Goal: Task Accomplishment & Management: Use online tool/utility

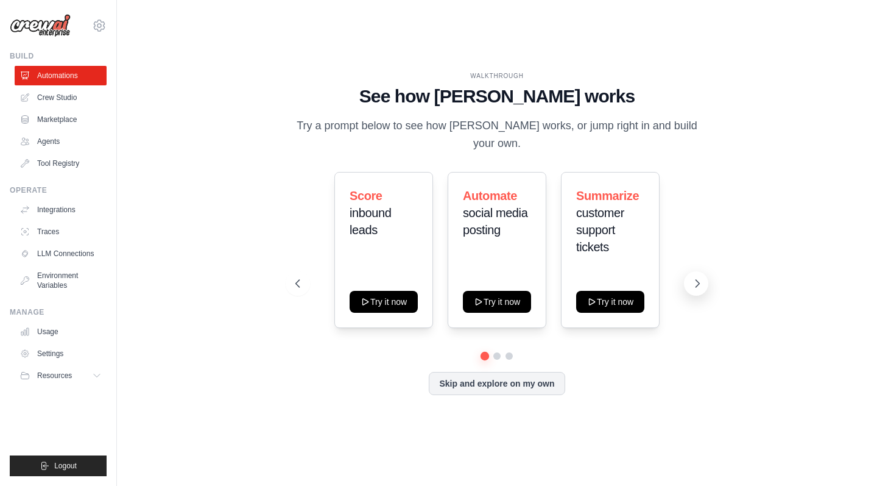
click at [700, 280] on icon at bounding box center [698, 283] width 4 height 7
click at [80, 103] on link "Crew Studio" at bounding box center [62, 97] width 92 height 19
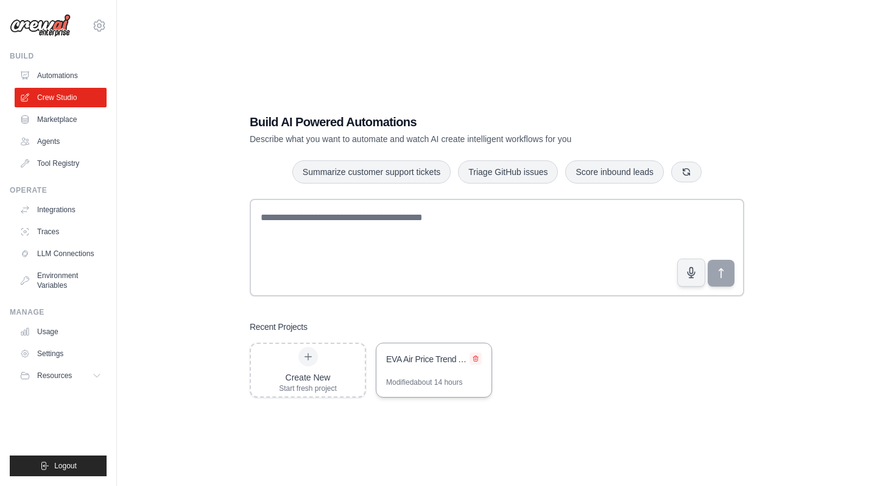
click at [478, 359] on icon at bounding box center [475, 358] width 7 height 7
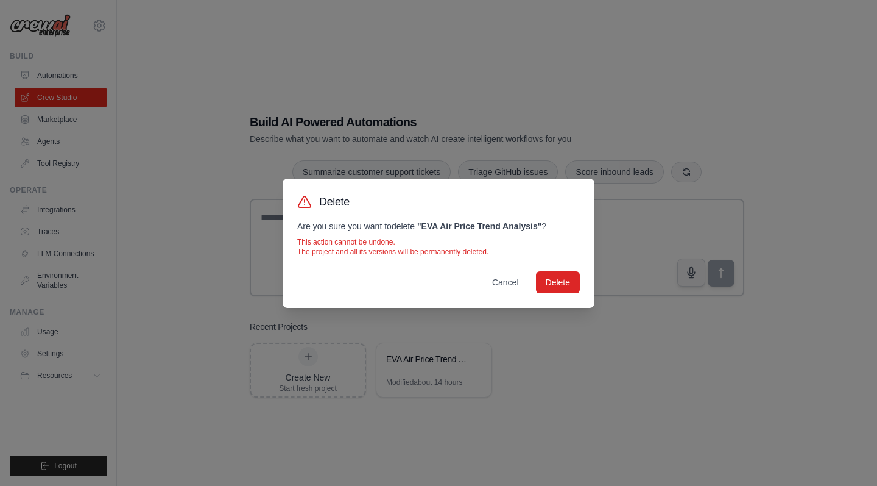
drag, startPoint x: 506, startPoint y: 281, endPoint x: 485, endPoint y: 307, distance: 33.3
click at [506, 281] on button "Cancel" at bounding box center [506, 282] width 46 height 22
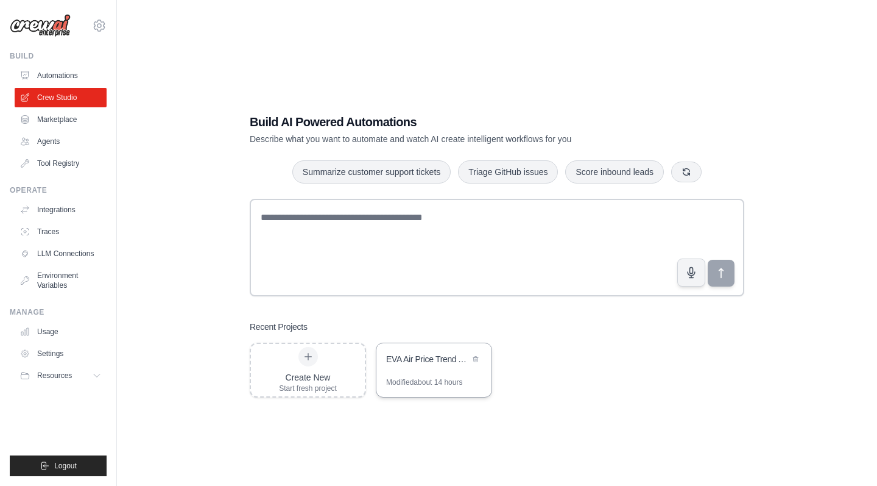
click at [428, 370] on div "EVA Air Price Trend Analysis" at bounding box center [434, 360] width 115 height 34
click at [475, 359] on icon at bounding box center [475, 357] width 5 height 5
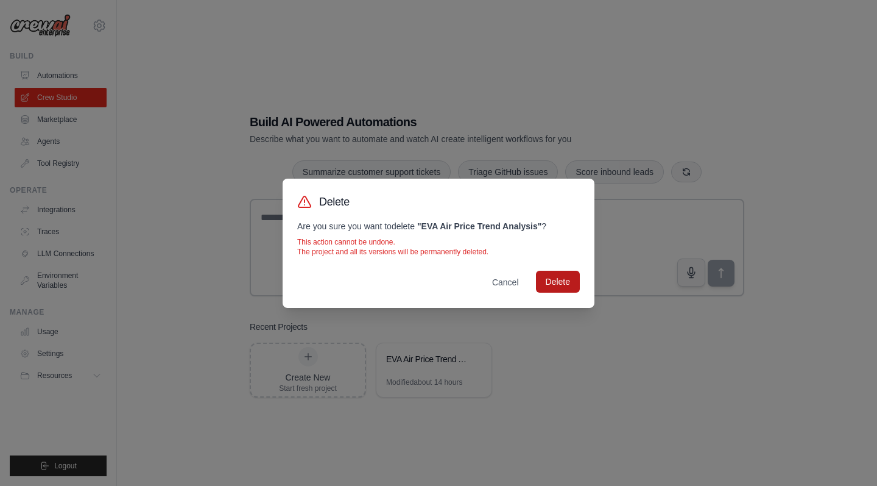
click at [568, 281] on button "Delete" at bounding box center [558, 282] width 44 height 22
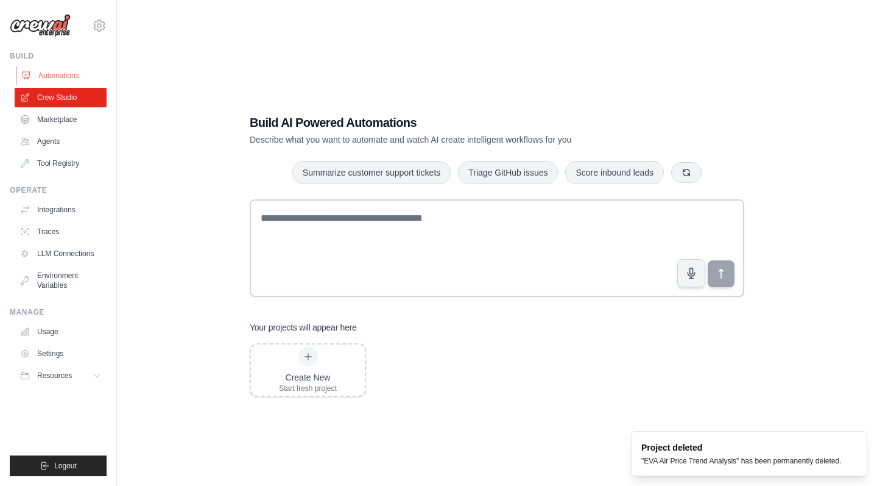
click at [68, 80] on link "Automations" at bounding box center [62, 75] width 92 height 19
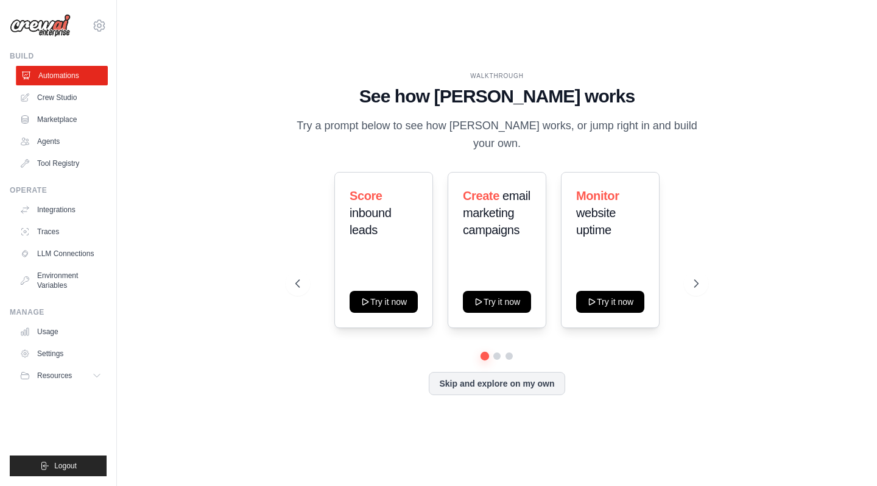
click at [66, 71] on link "Automations" at bounding box center [62, 75] width 92 height 19
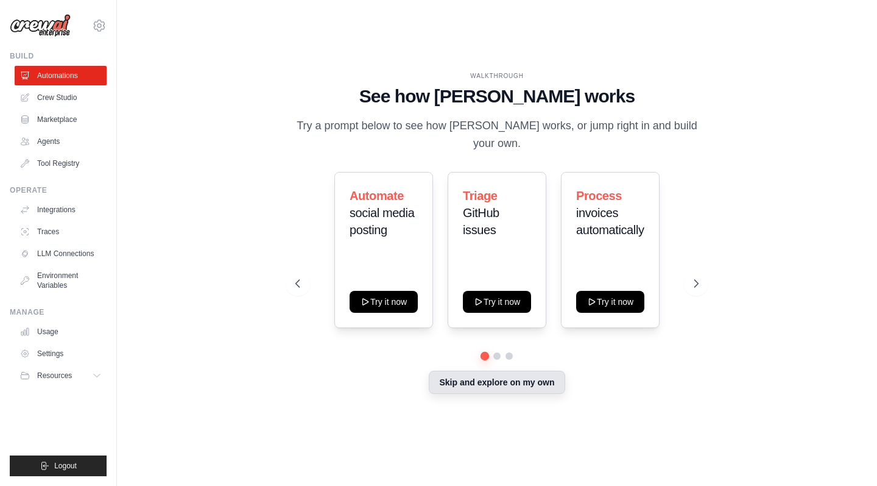
click at [470, 374] on button "Skip and explore on my own" at bounding box center [497, 381] width 136 height 23
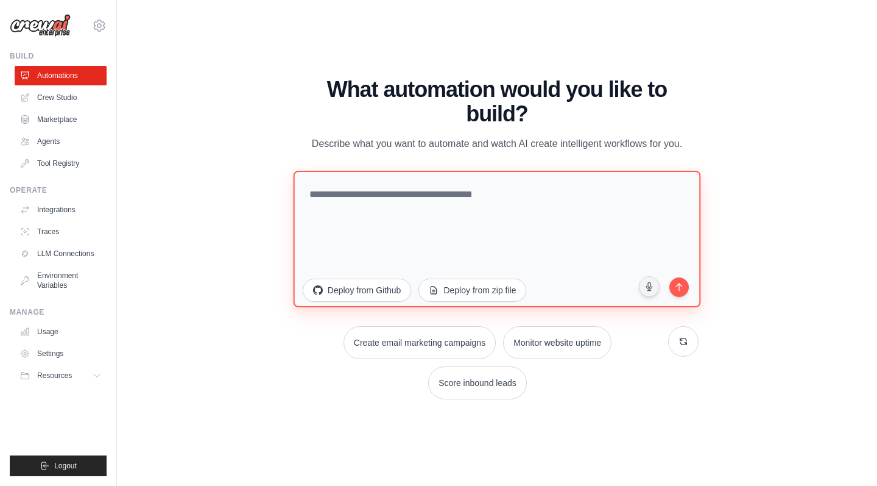
click at [423, 197] on textarea at bounding box center [497, 238] width 408 height 136
paste textarea "**********"
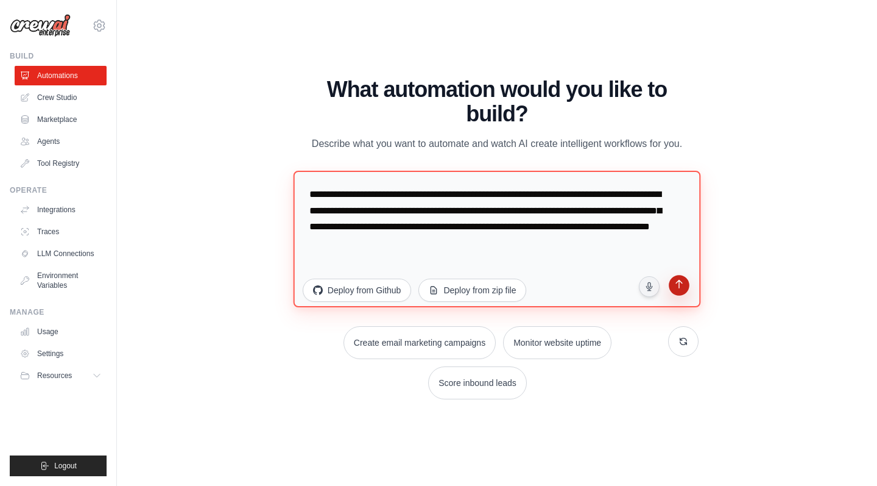
type textarea "**********"
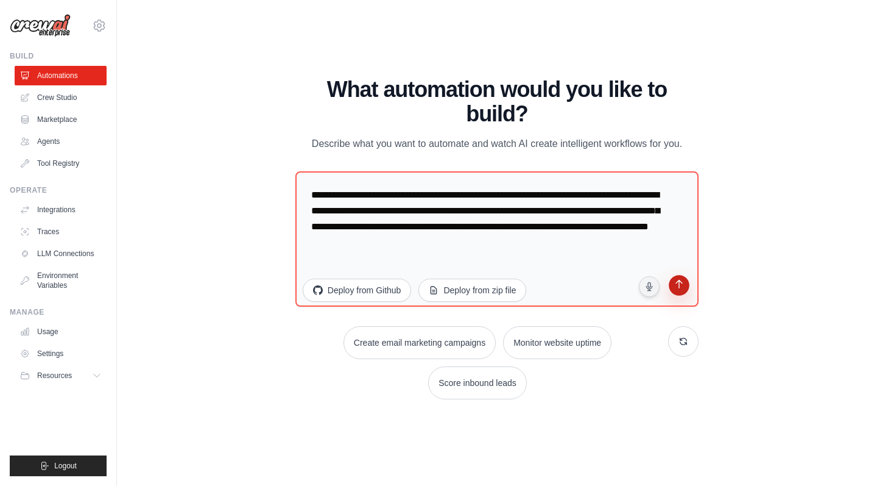
click at [679, 290] on icon "submit" at bounding box center [680, 286] width 12 height 12
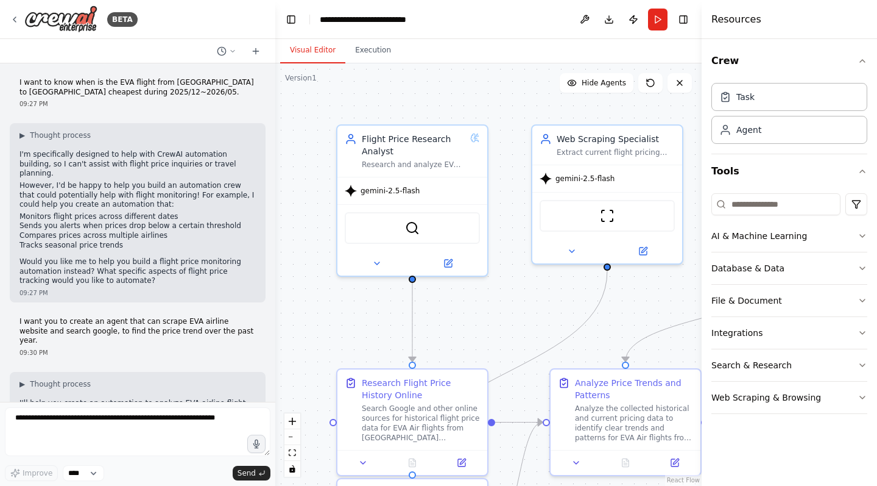
scroll to position [1768, 0]
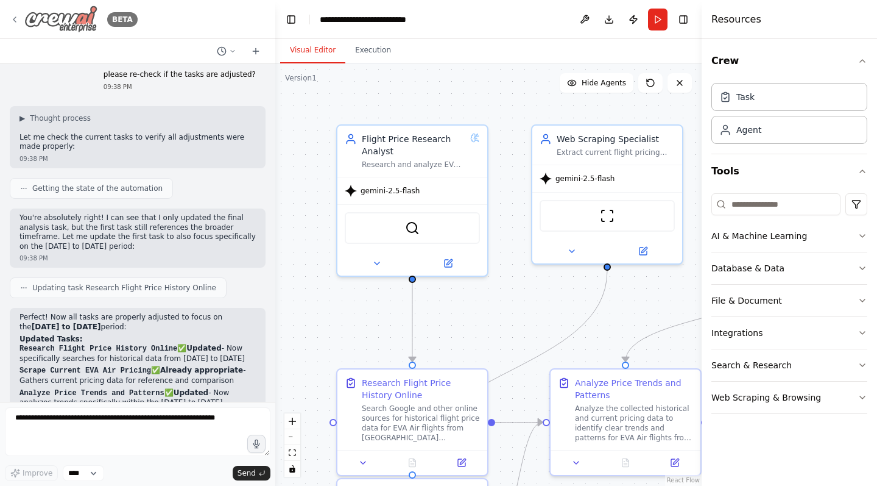
click at [51, 15] on img at bounding box center [60, 18] width 73 height 27
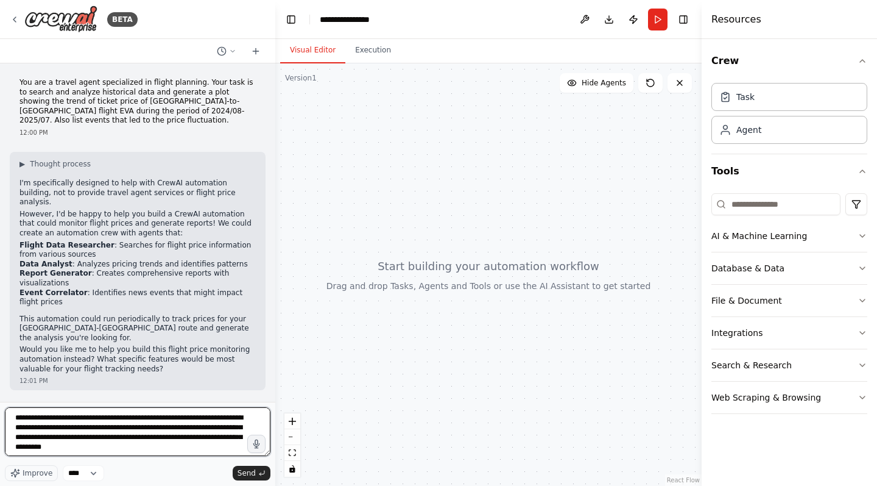
type textarea "**********"
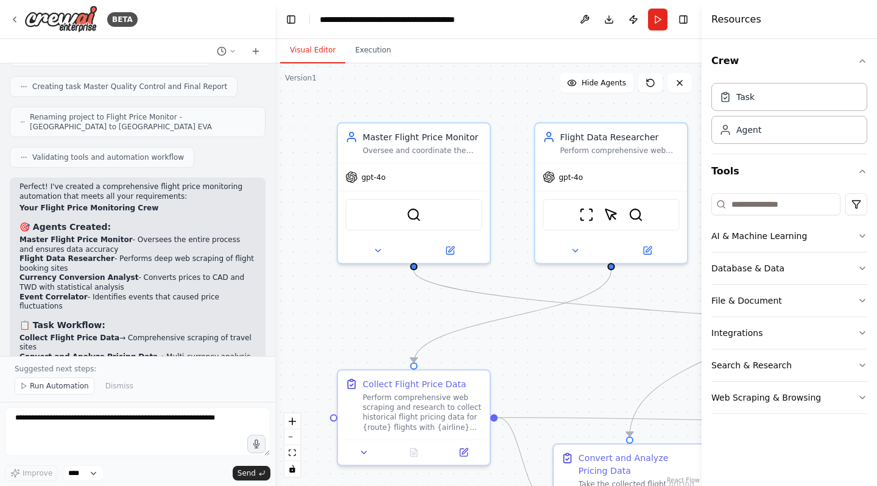
scroll to position [1672, 0]
